Goal: Task Accomplishment & Management: Use online tool/utility

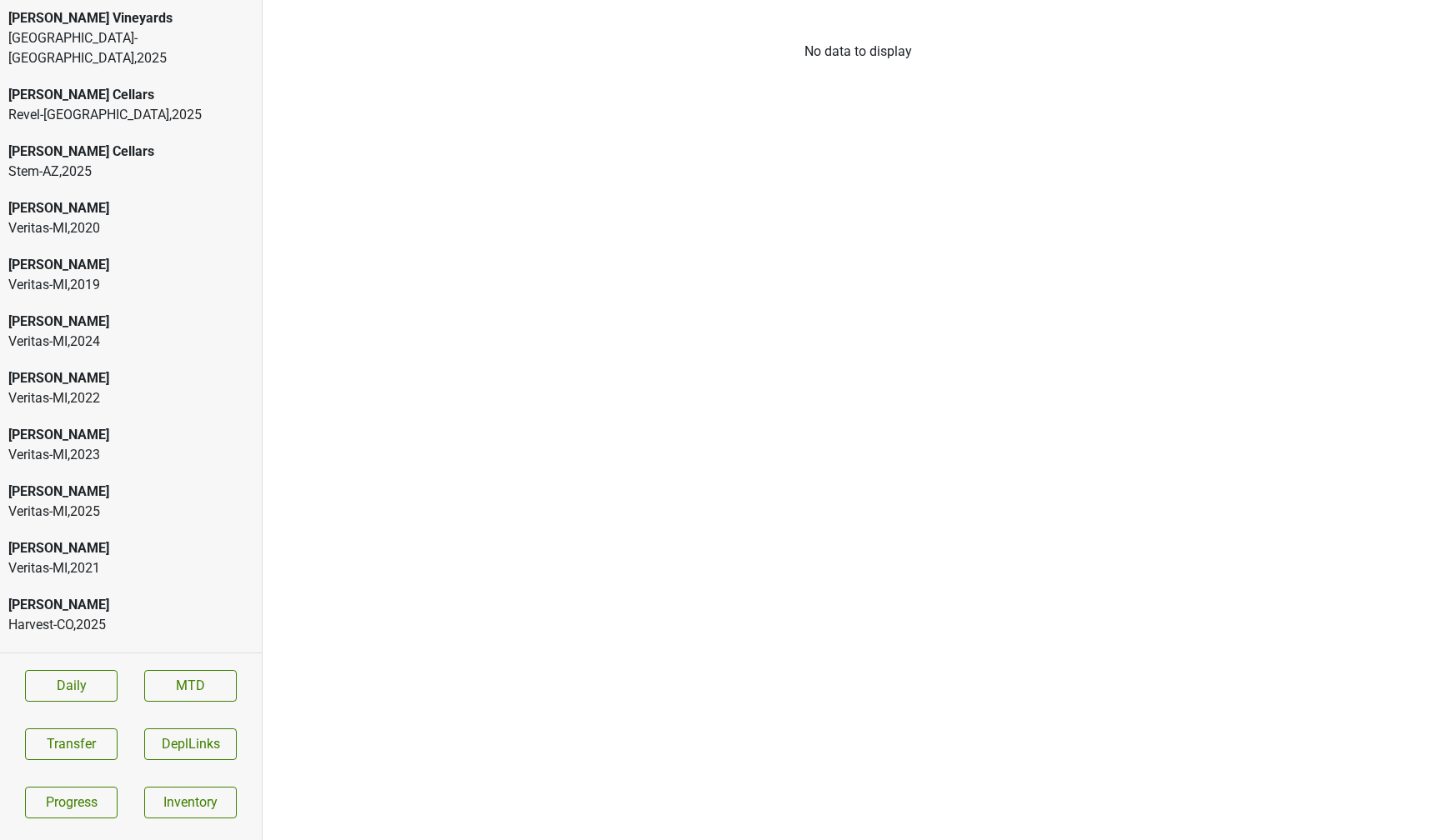
scroll to position [197, 0]
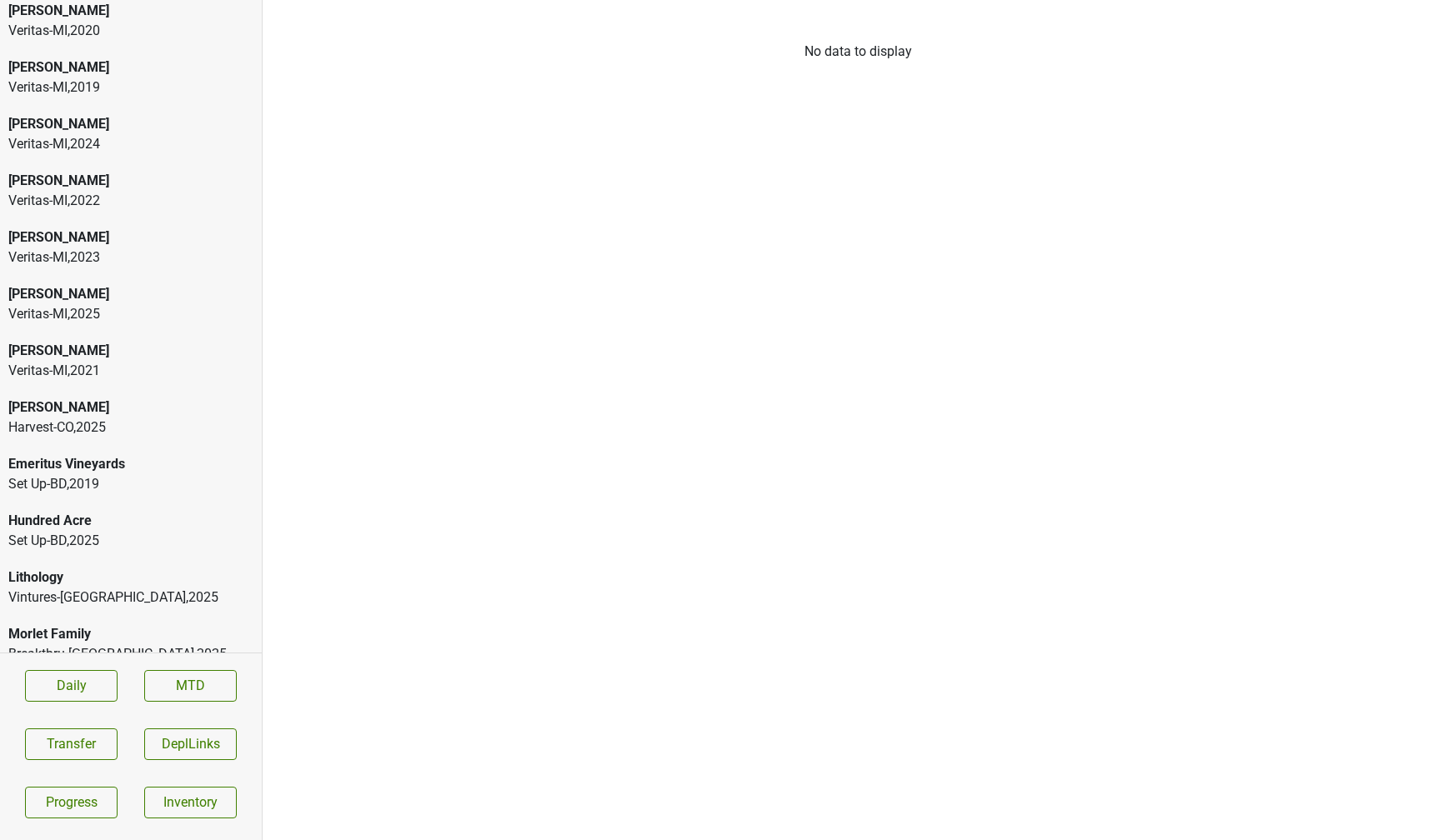
click at [96, 644] on div "Breakthru-FL , 2025" at bounding box center [131, 654] width 245 height 20
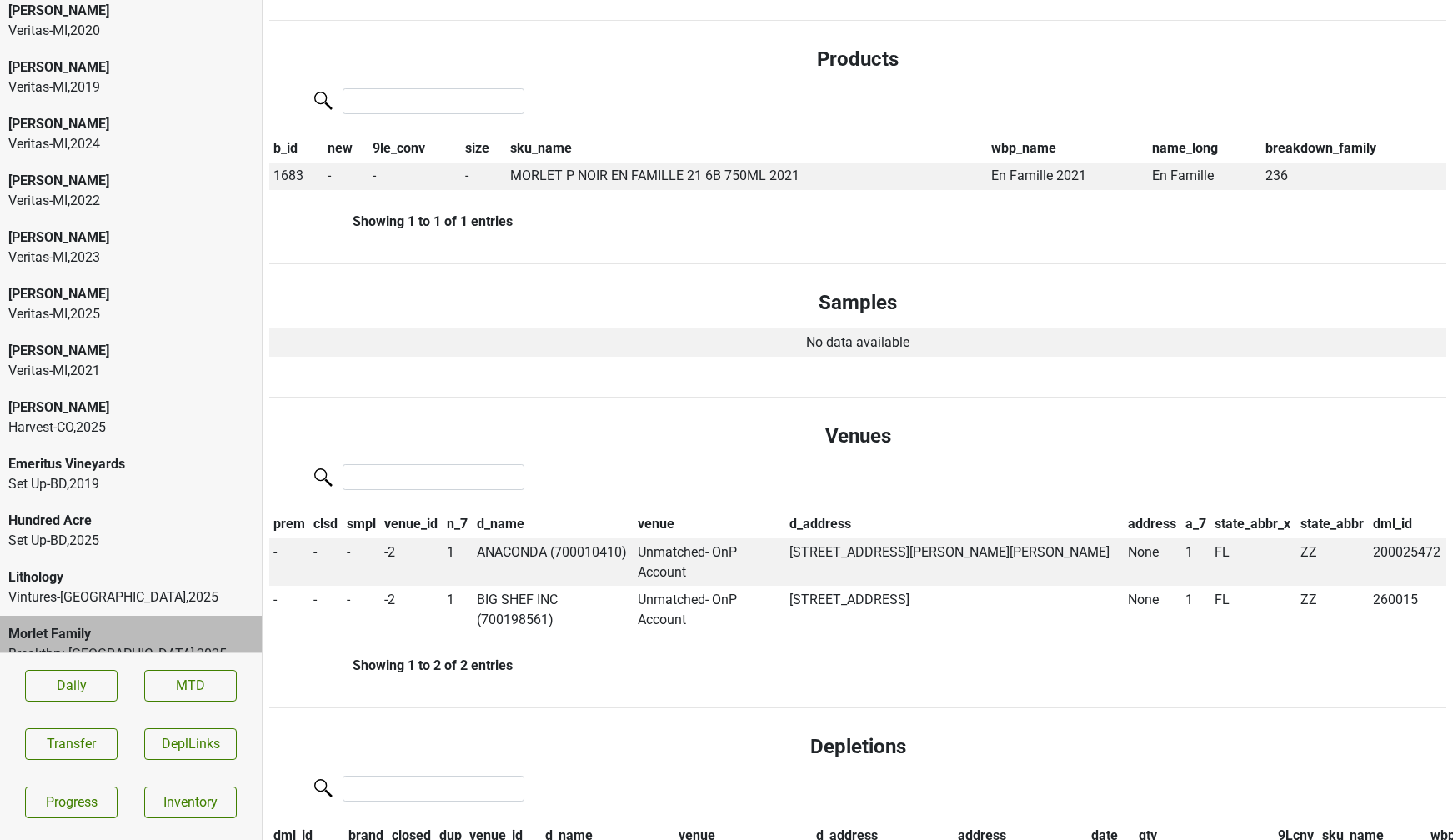
scroll to position [0, 0]
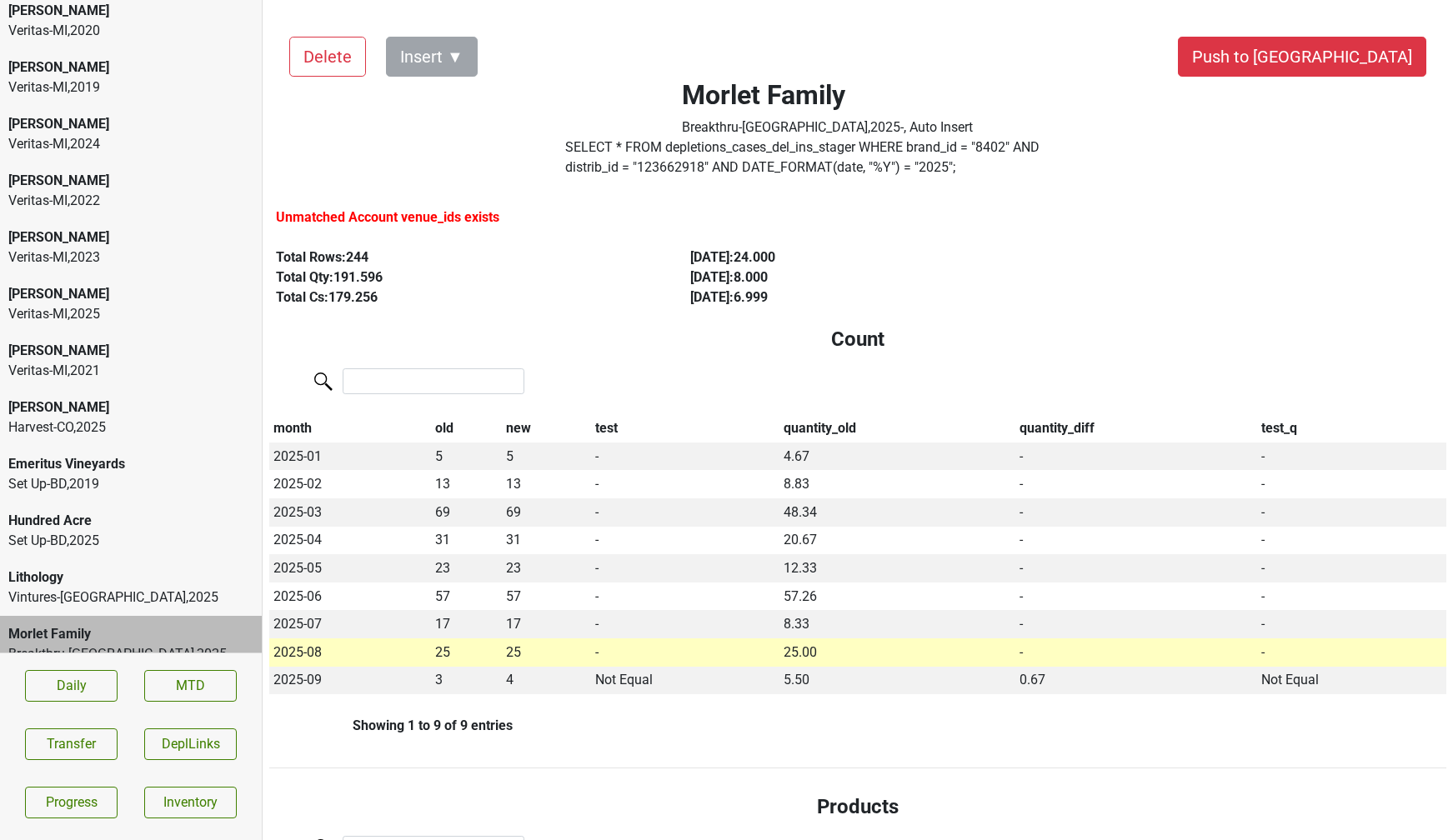
click at [185, 567] on div "Lithology" at bounding box center [131, 577] width 245 height 20
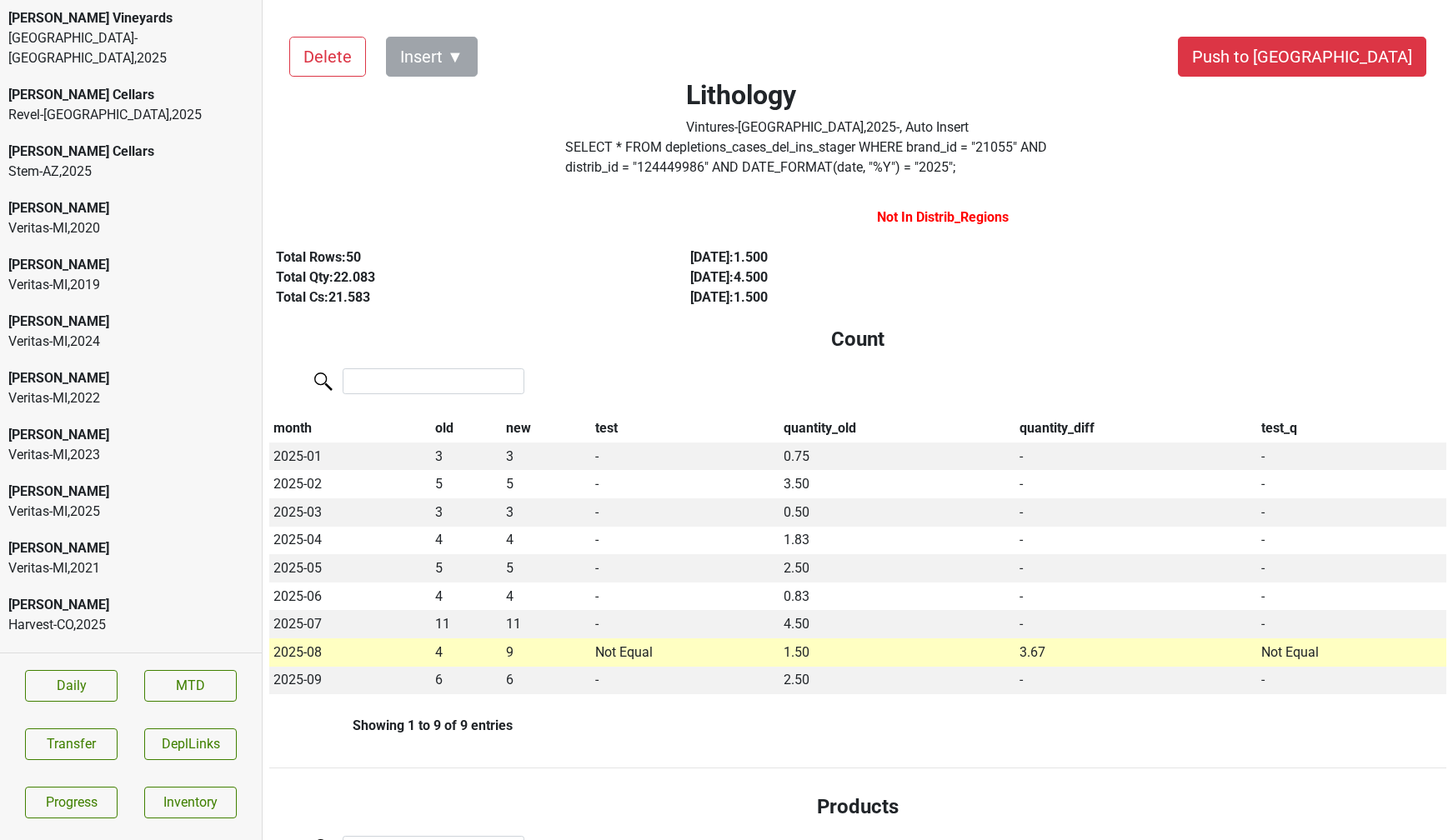
click at [103, 38] on div "Great Lakes-MI , 2025" at bounding box center [131, 49] width 245 height 40
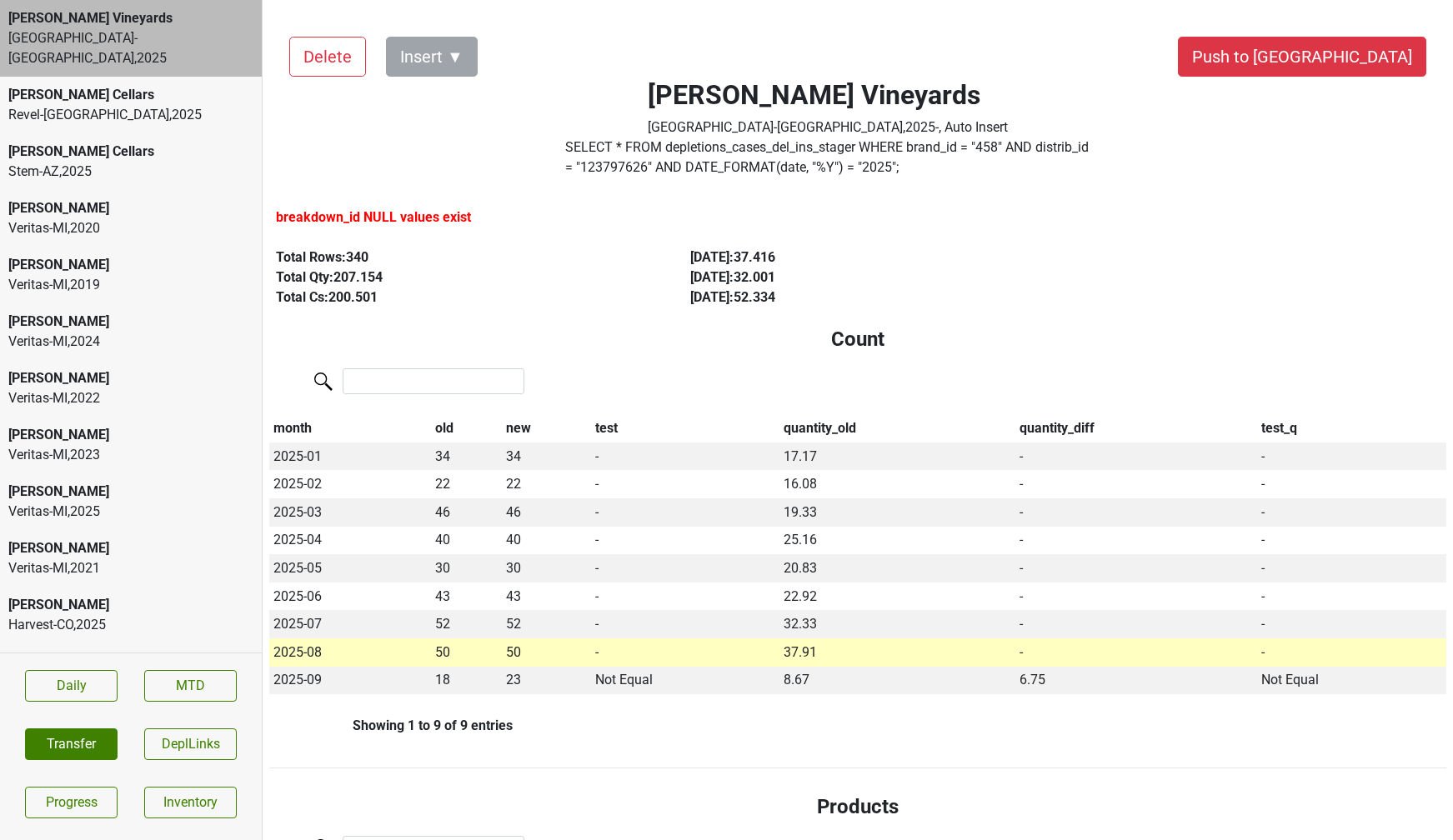
click at [92, 727] on section "Daily MTD Transfer DeplLinks Progress Inventory" at bounding box center [130, 743] width 261 height 182
click at [92, 740] on button "Transfer" at bounding box center [71, 744] width 92 height 32
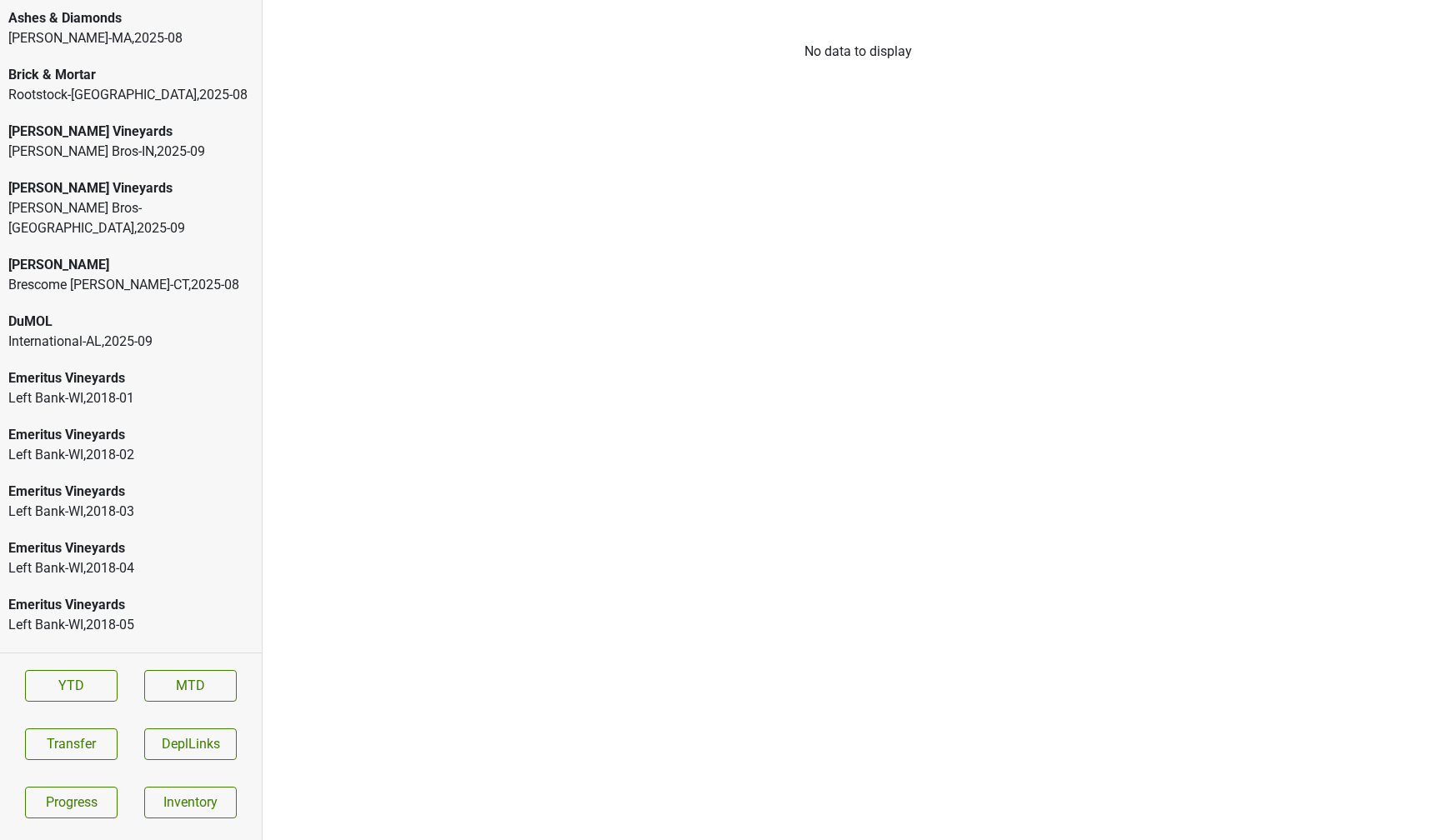
click at [113, 13] on div "Ashes & Diamonds" at bounding box center [131, 18] width 245 height 20
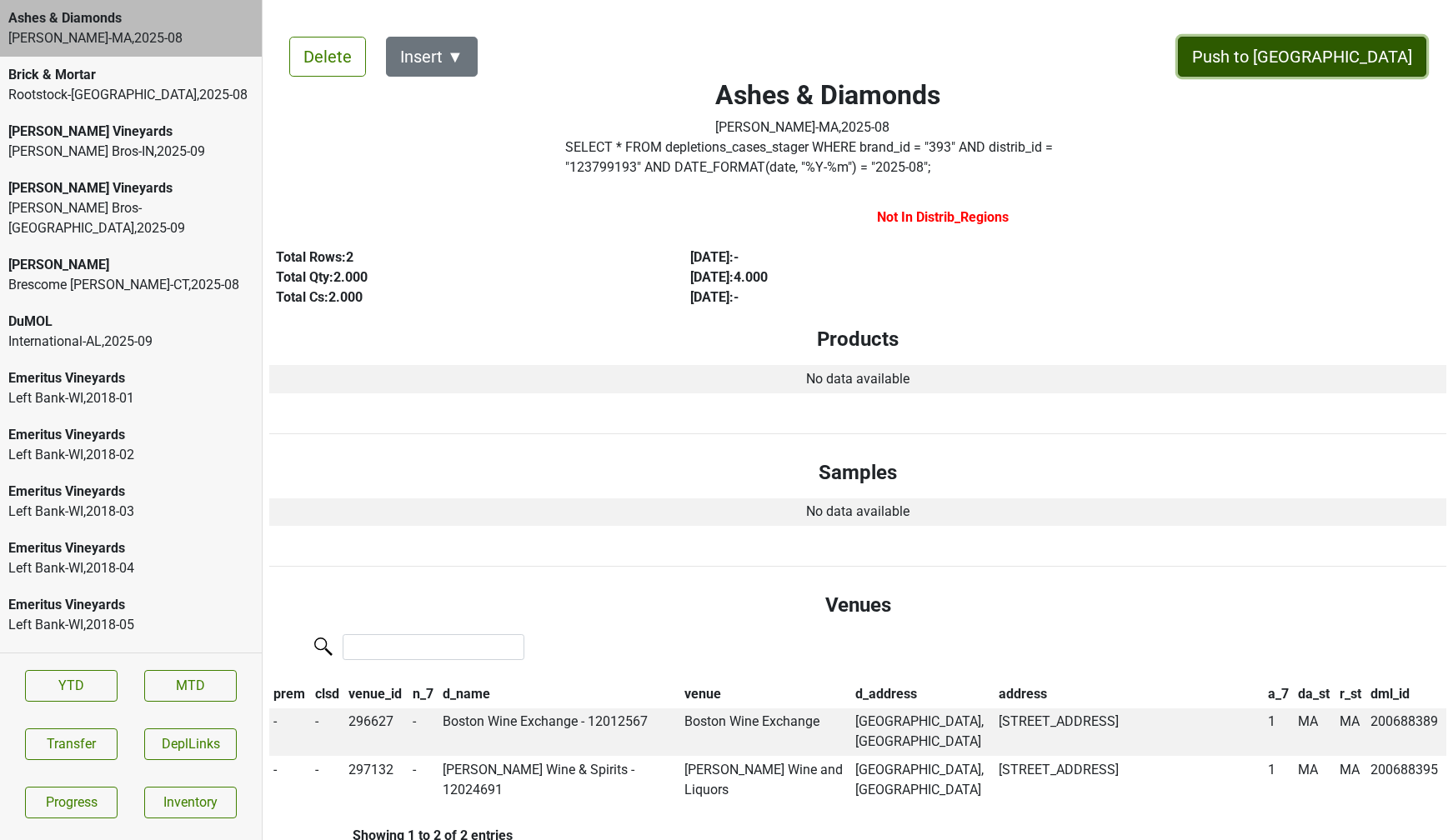
click at [1339, 58] on button "Push to DC" at bounding box center [1302, 57] width 249 height 40
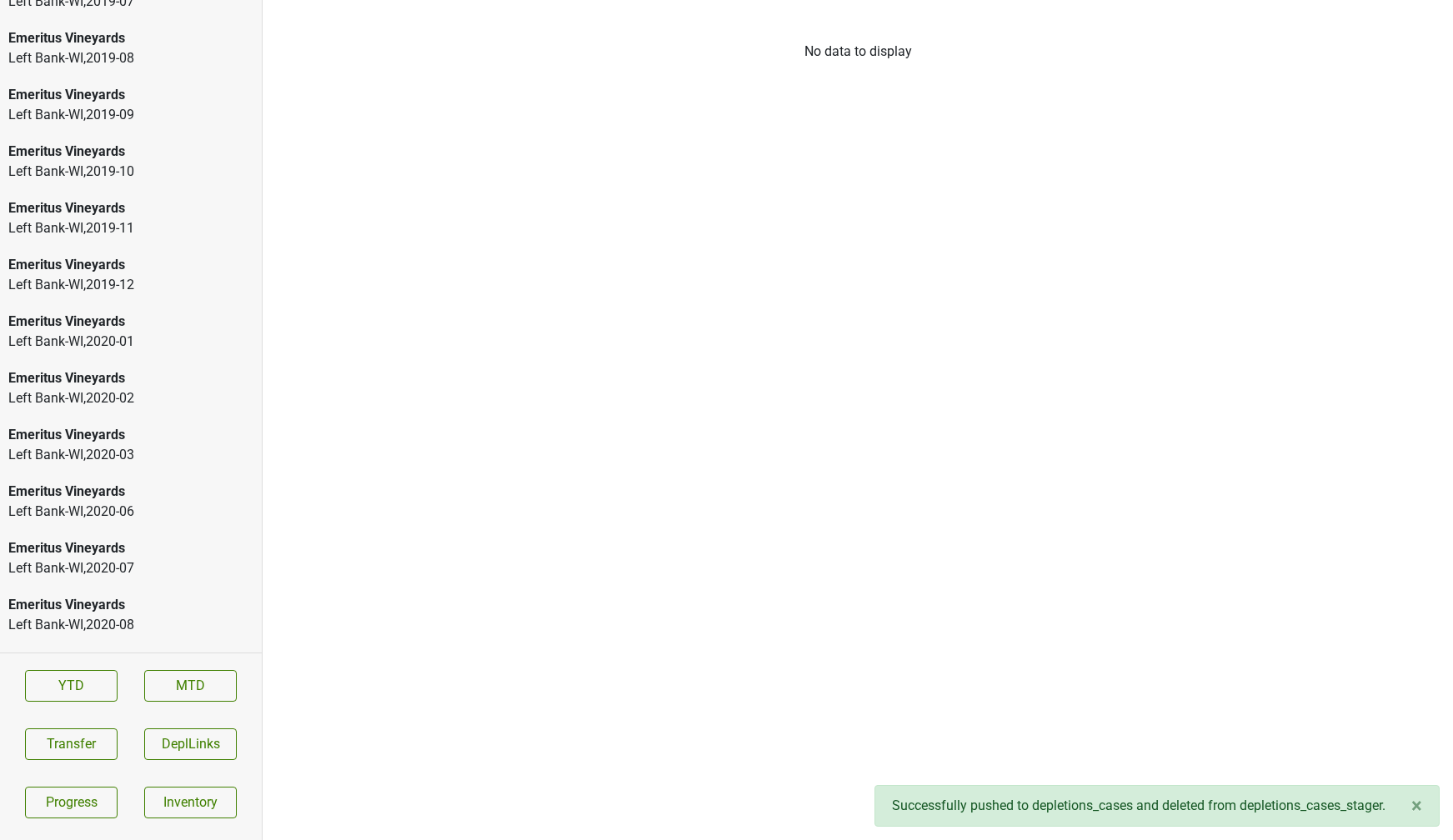
scroll to position [2804, 0]
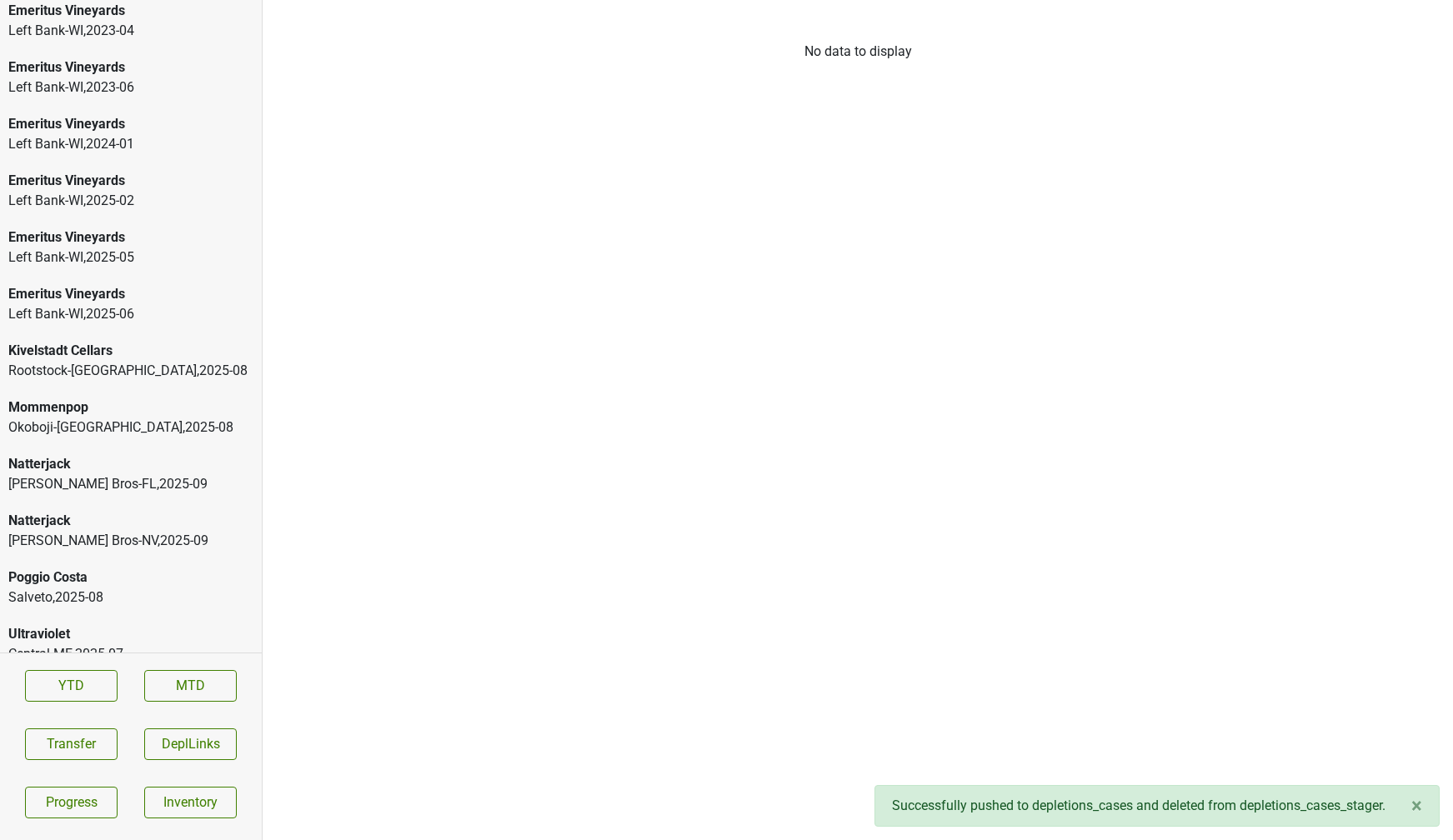
click at [125, 454] on div "Natterjack" at bounding box center [131, 465] width 245 height 20
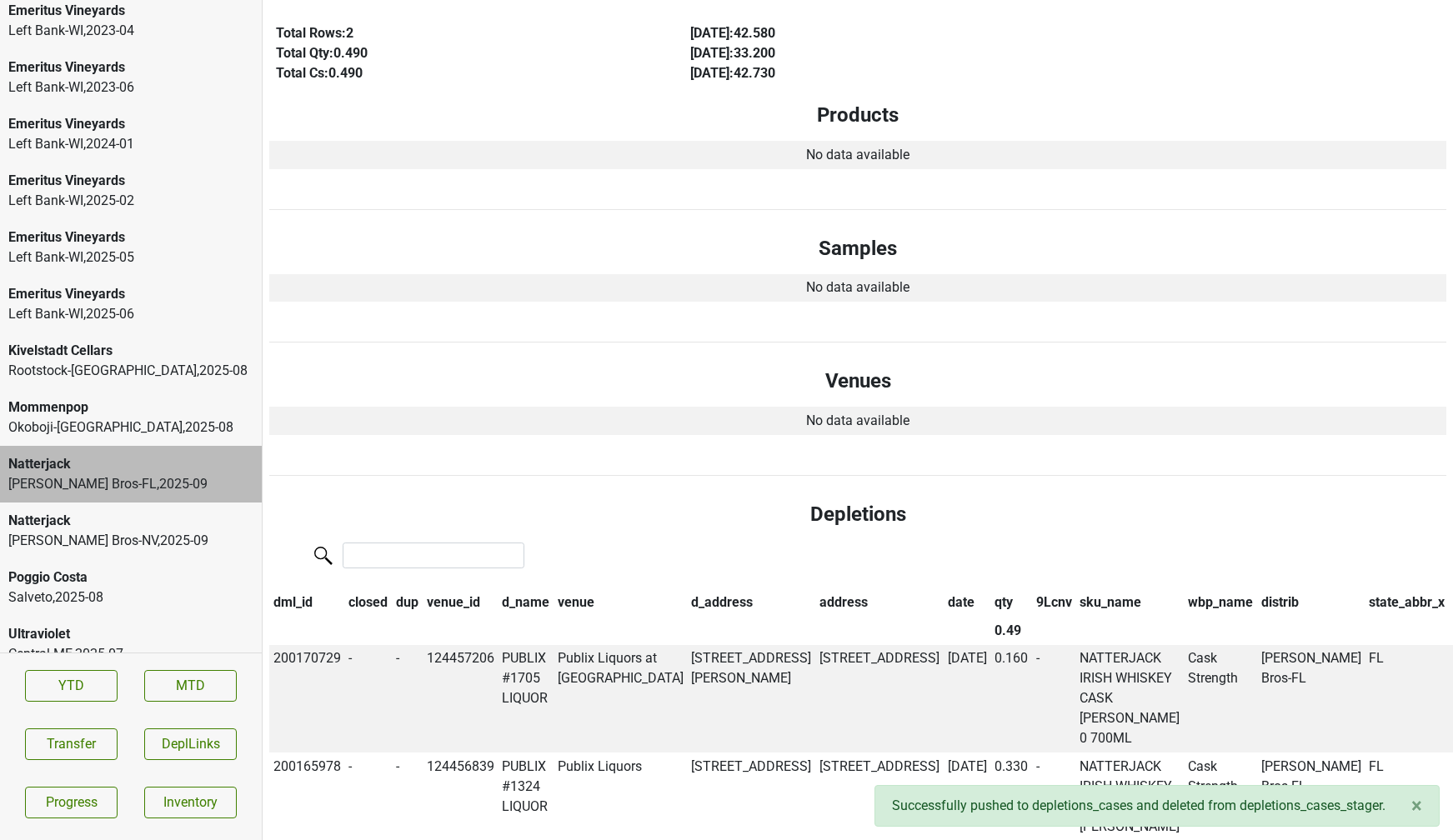
scroll to position [0, 0]
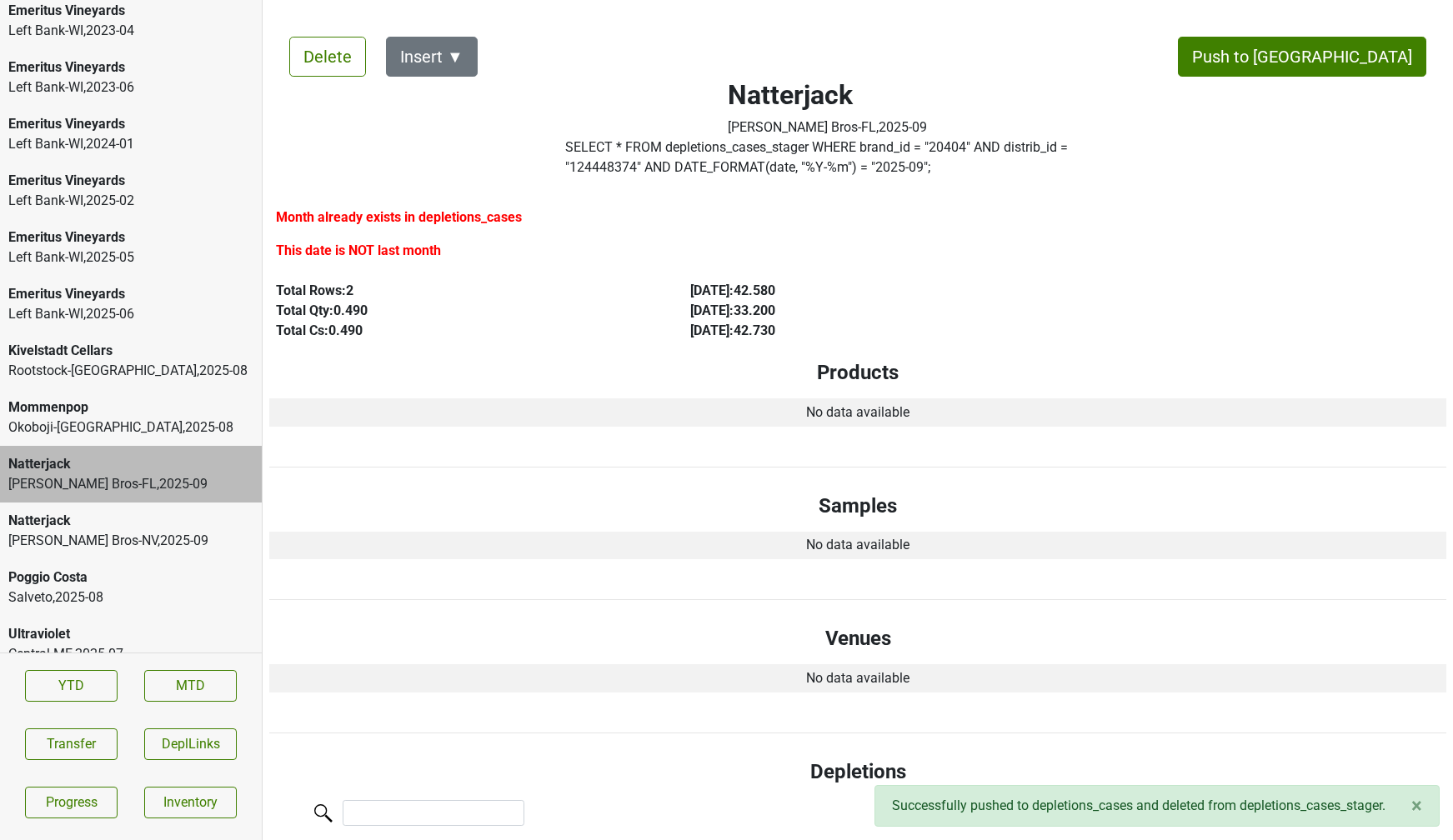
click at [97, 531] on div "Johnson Bros-NV , 2025 - 09" at bounding box center [131, 541] width 245 height 20
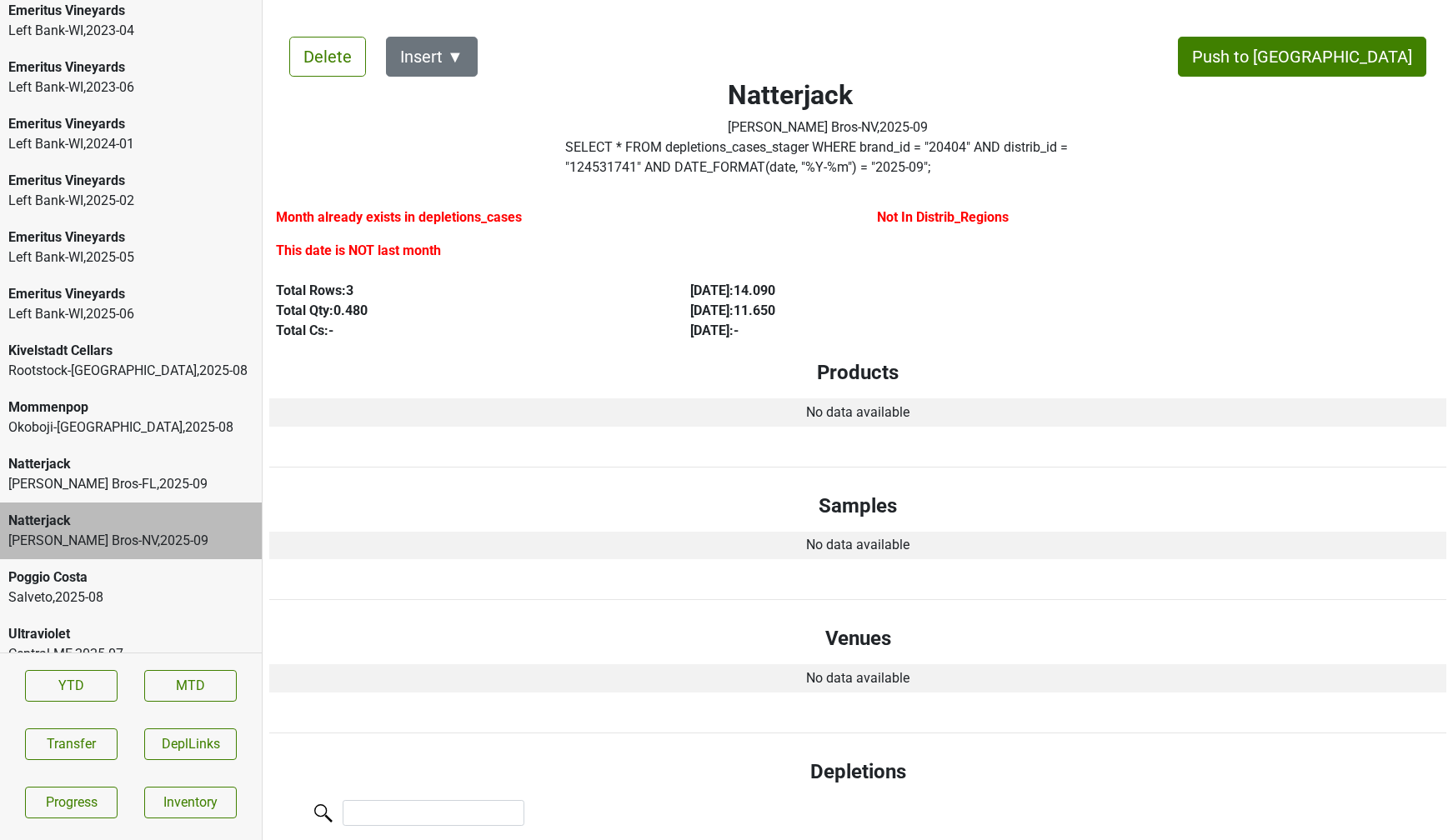
click at [178, 559] on div "Poggio Costa Salveto , 2025 - 08" at bounding box center [130, 587] width 261 height 56
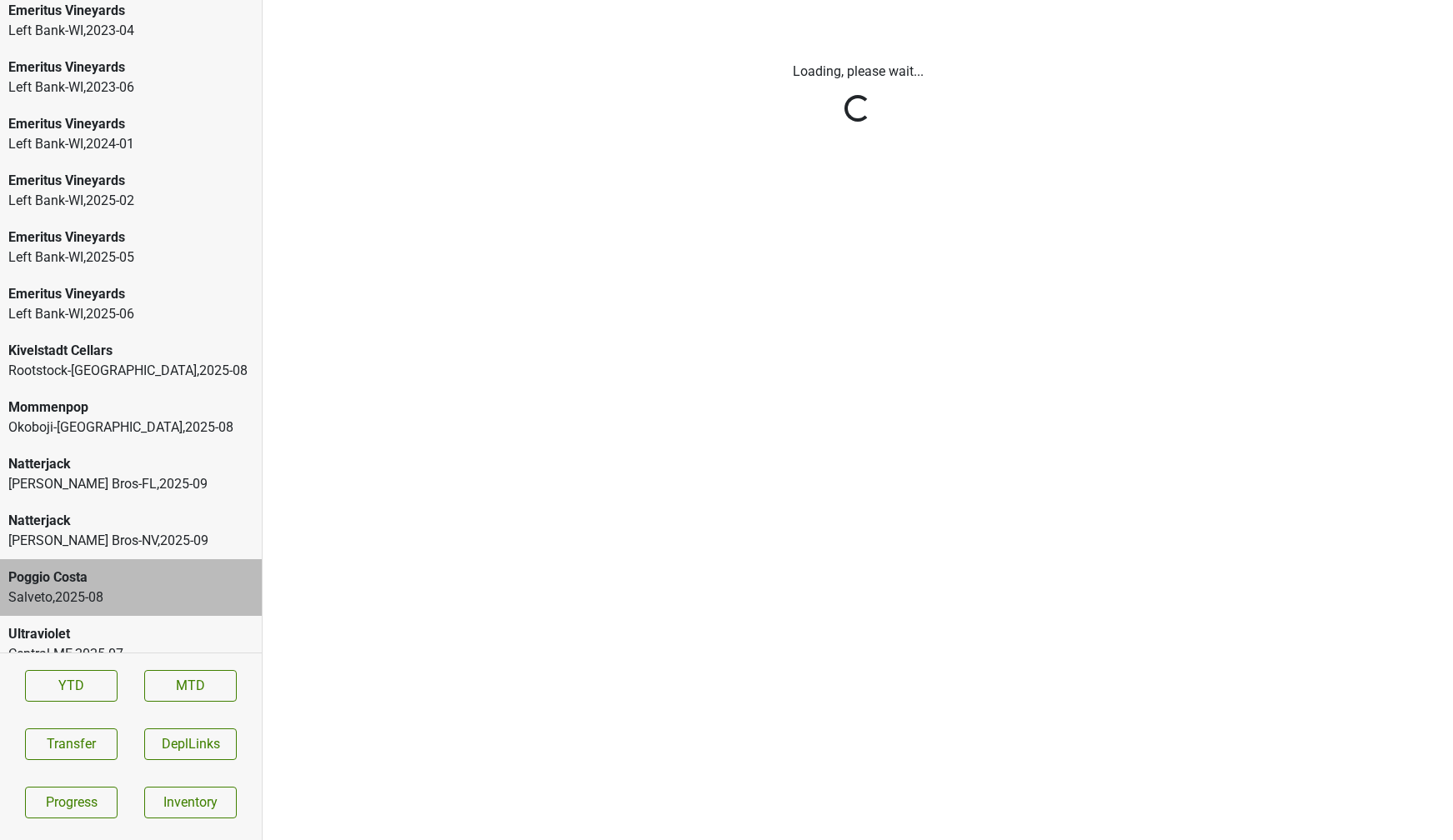
click at [169, 531] on div "Johnson Bros-NV , 2025 - 09" at bounding box center [131, 541] width 245 height 20
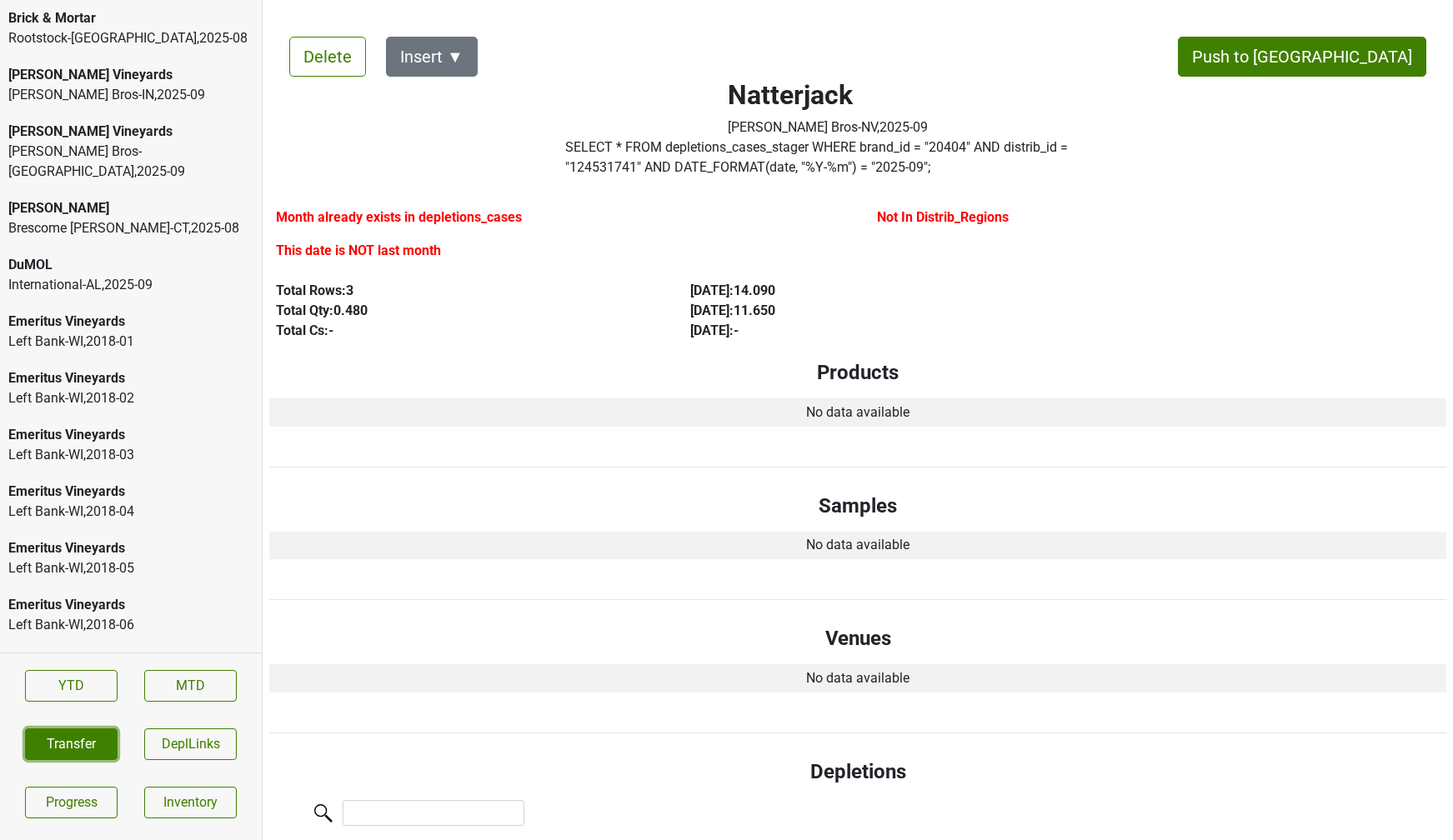
click at [115, 734] on button "Transfer" at bounding box center [71, 744] width 92 height 32
